Goal: Information Seeking & Learning: Learn about a topic

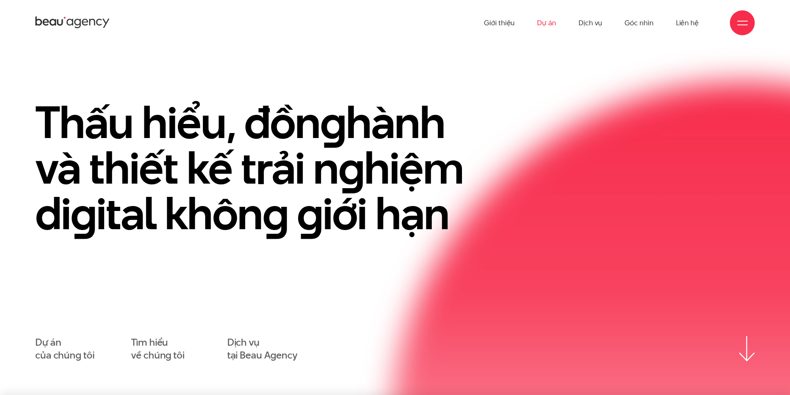
click at [546, 23] on link "Dự án" at bounding box center [546, 23] width 19 height 46
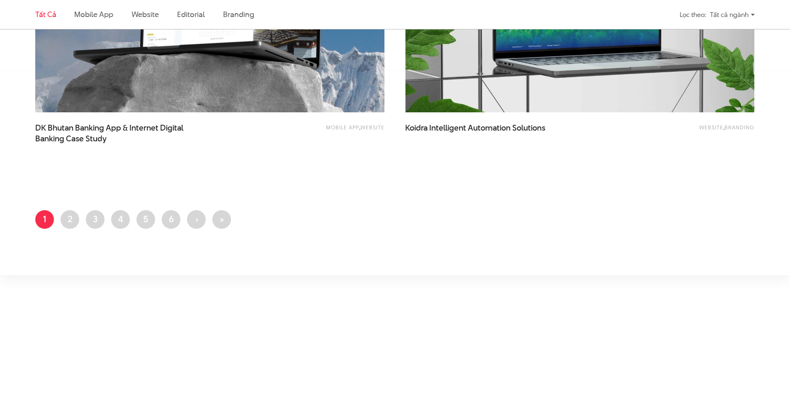
scroll to position [2032, 0]
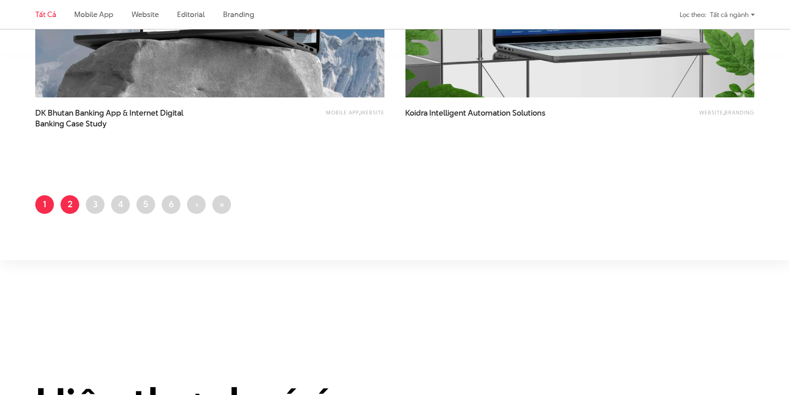
click at [67, 208] on link "Trang 2" at bounding box center [70, 204] width 19 height 19
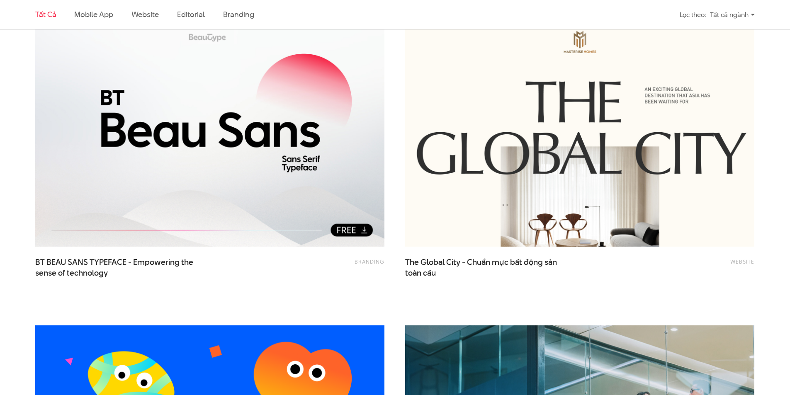
scroll to position [290, 0]
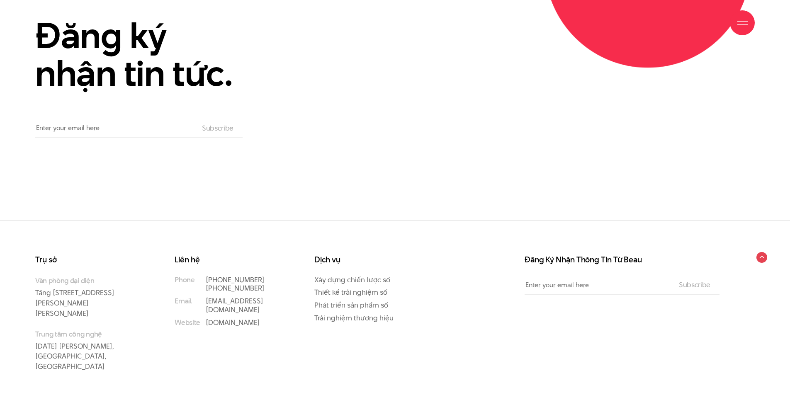
scroll to position [3871, 0]
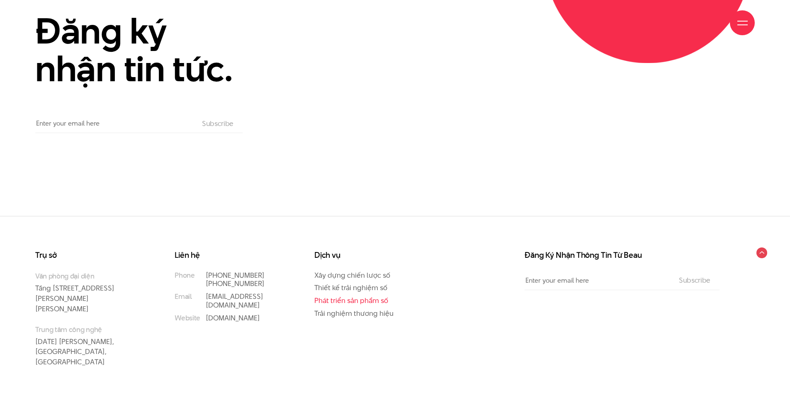
click at [370, 296] on link "Phát triển sản phẩm số" at bounding box center [351, 301] width 74 height 10
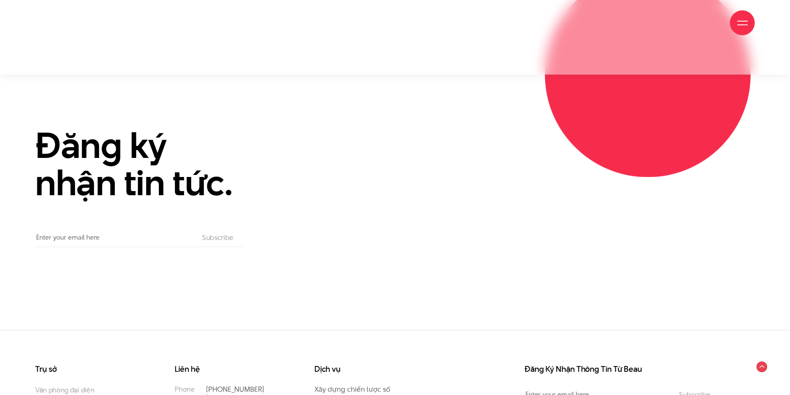
scroll to position [3219, 0]
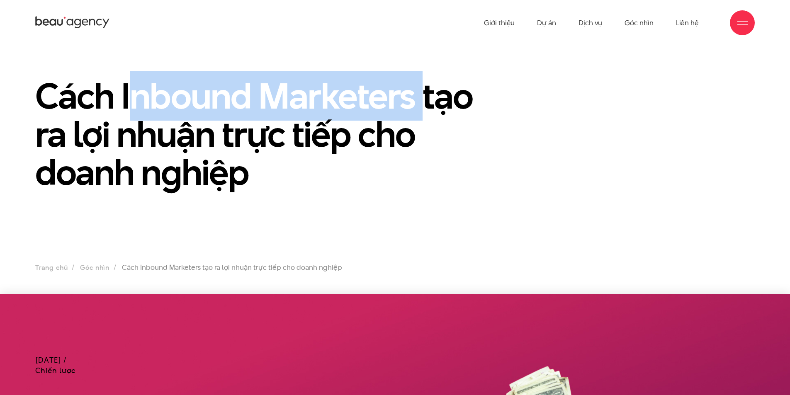
drag, startPoint x: 125, startPoint y: 95, endPoint x: 346, endPoint y: 89, distance: 221.6
click at [408, 108] on h1 "Cách Inbound Marketers tạo ra lợi nhuận trực tiếp cho doanh nghiệp" at bounding box center [271, 134] width 473 height 114
copy h1 "Inbound Marketers"
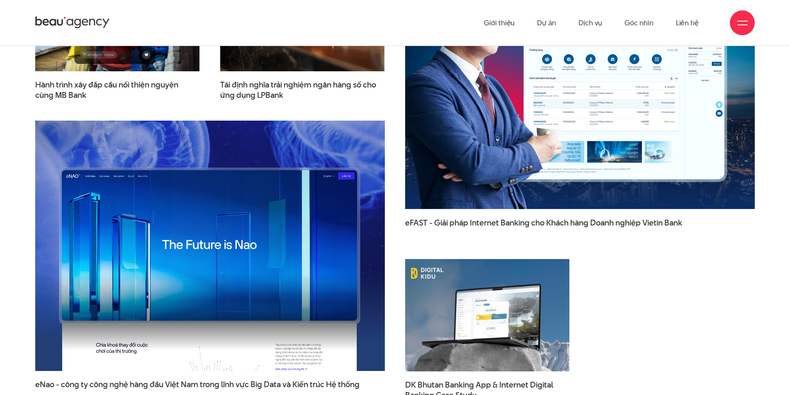
scroll to position [2694, 0]
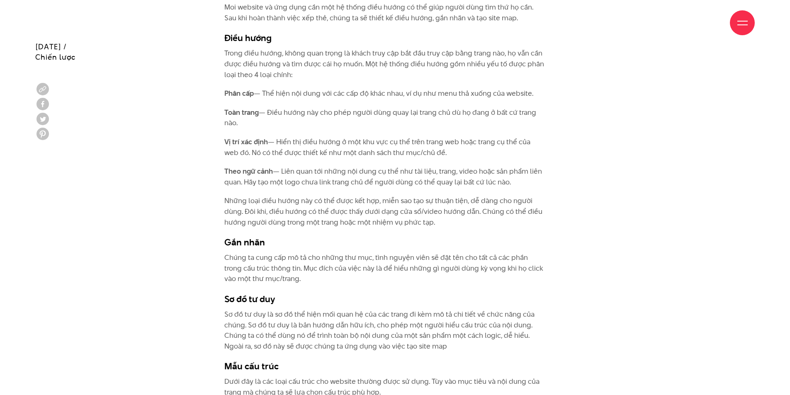
scroll to position [2945, 0]
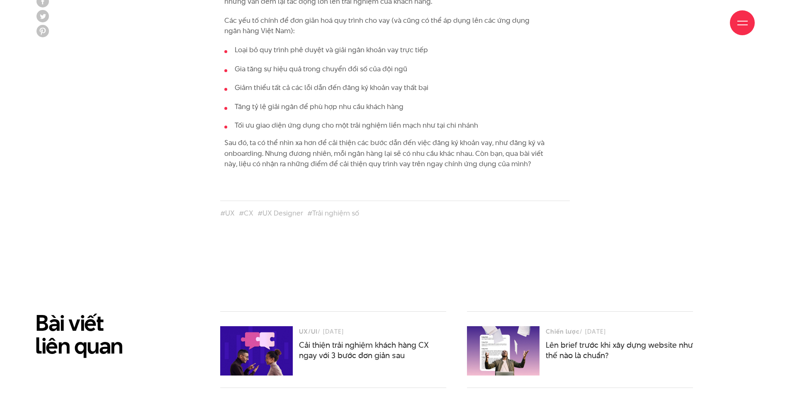
scroll to position [3152, 0]
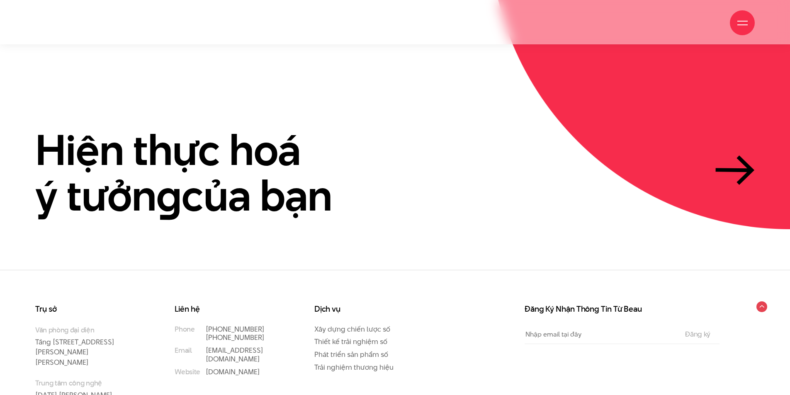
scroll to position [2547, 0]
